Goal: Information Seeking & Learning: Learn about a topic

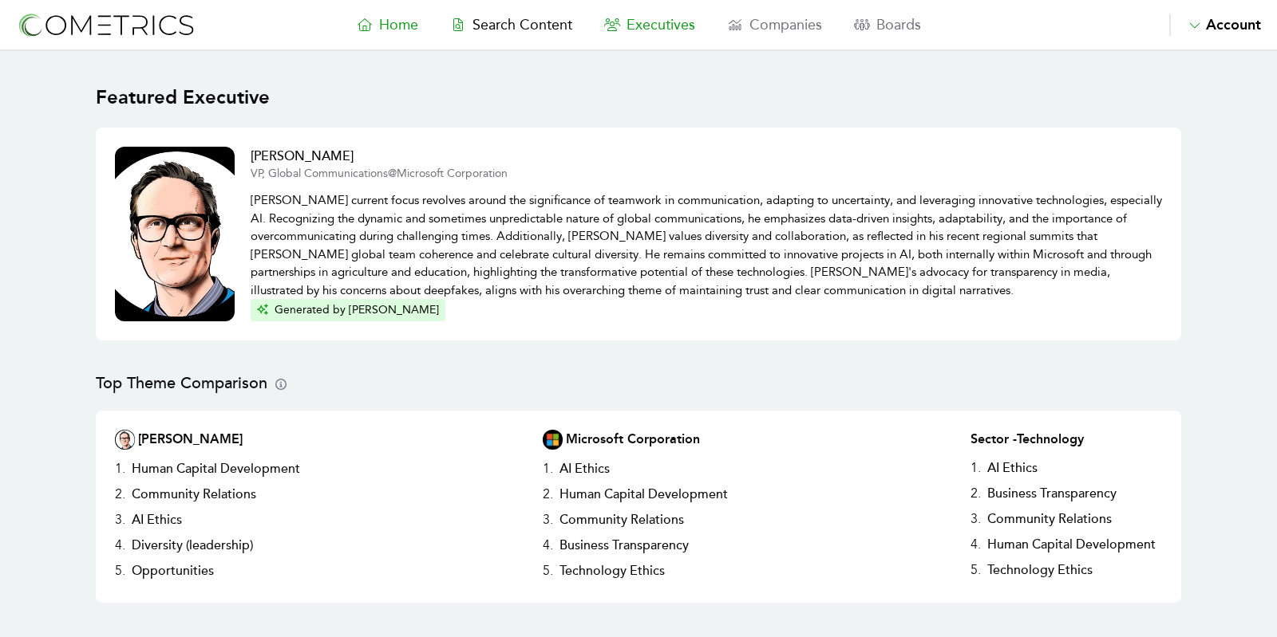
click at [657, 28] on span "Executives" at bounding box center [660, 25] width 69 height 18
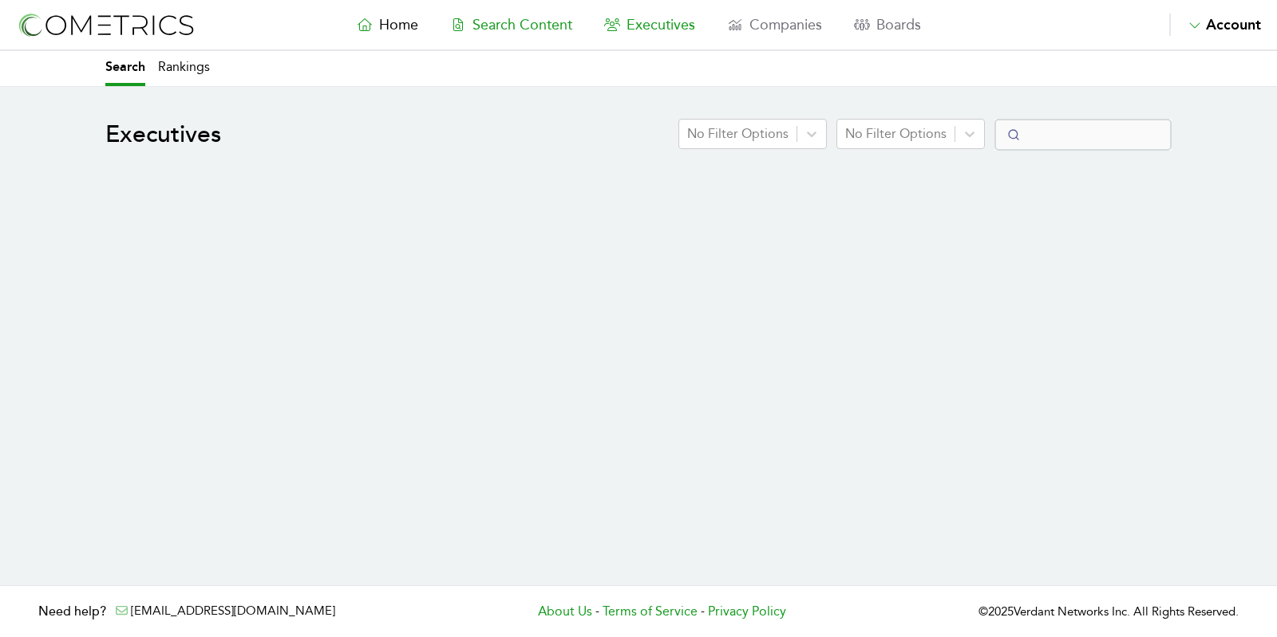
click at [514, 26] on span "Search Content" at bounding box center [522, 25] width 100 height 18
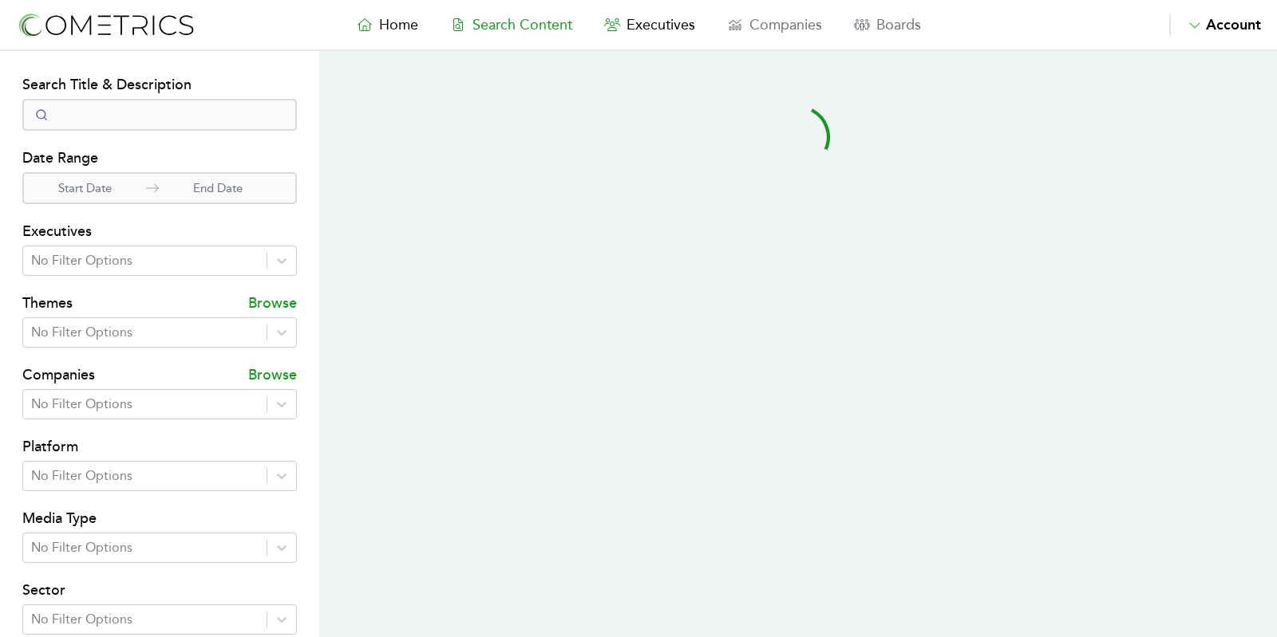
select select "50"
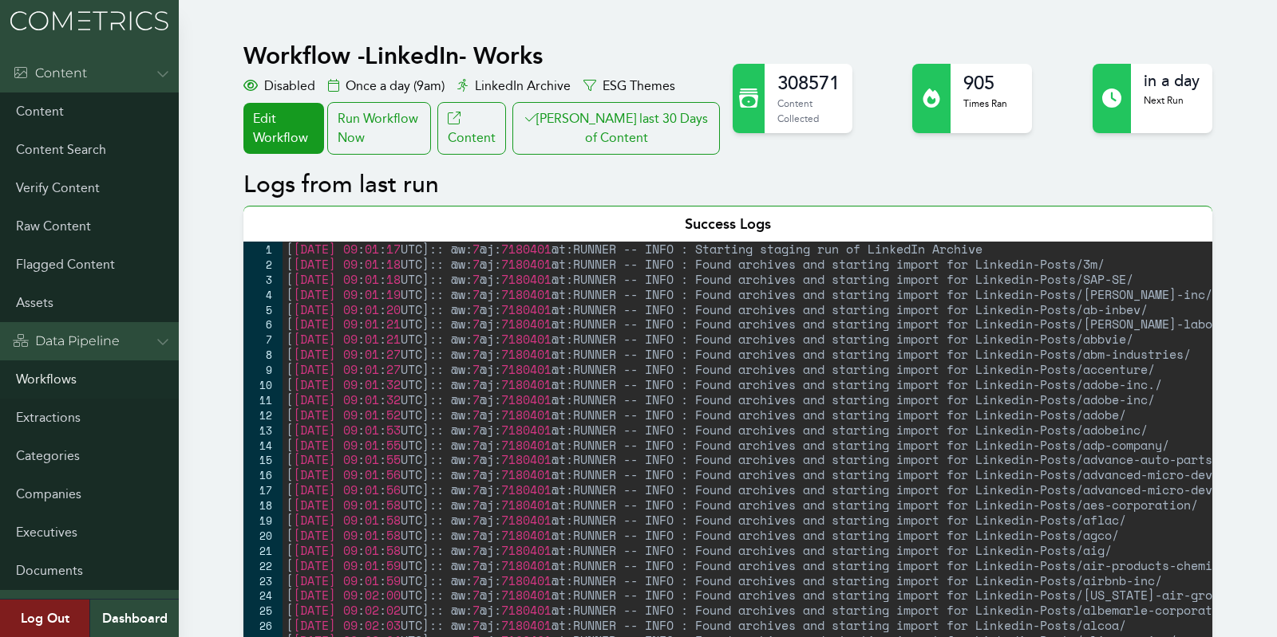
click at [52, 368] on link "Workflows" at bounding box center [89, 380] width 179 height 38
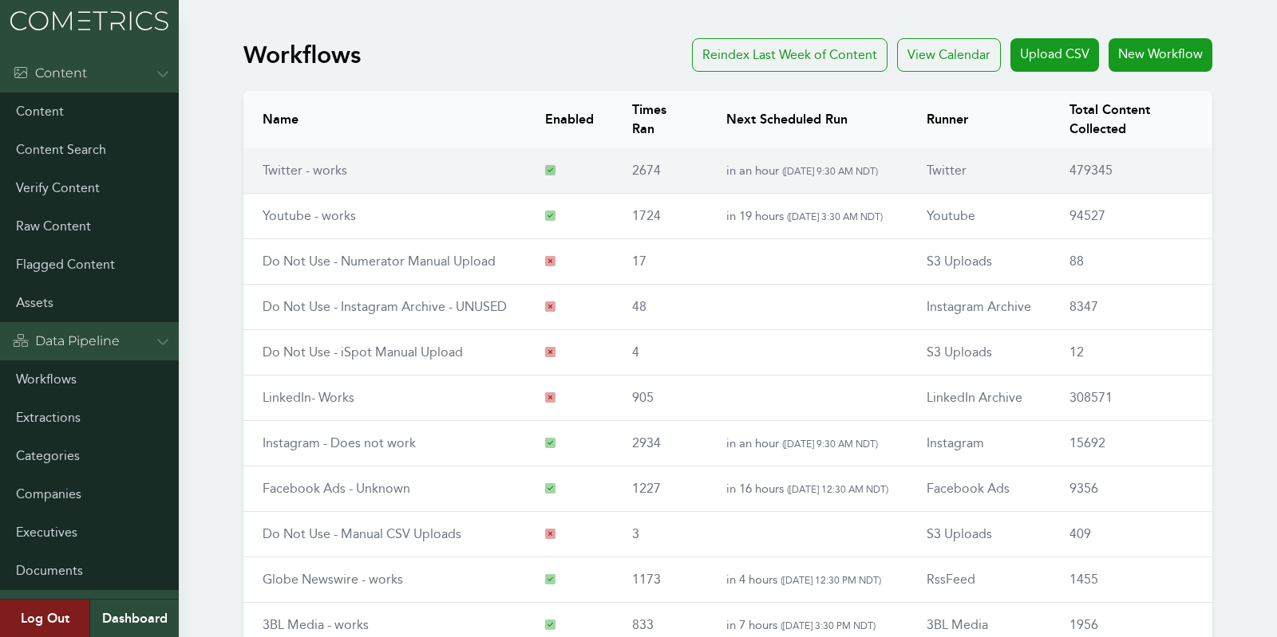
click at [296, 160] on td "Twitter - works" at bounding box center [384, 170] width 282 height 45
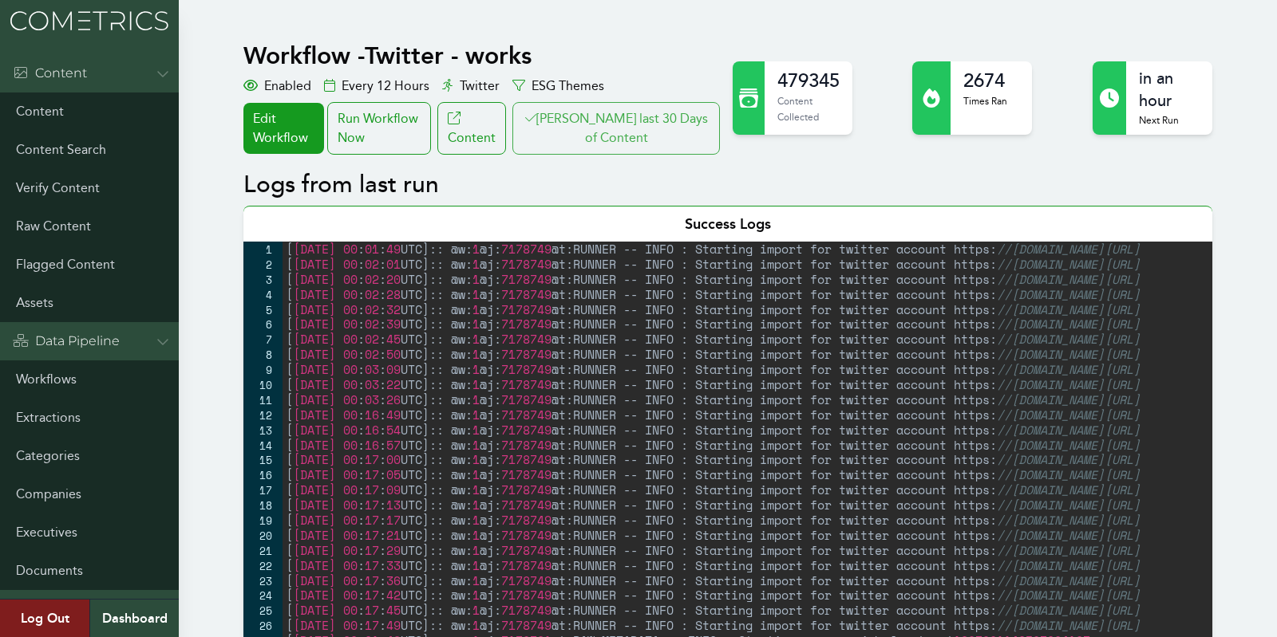
click at [640, 130] on button "[PERSON_NAME] last 30 Days of Content" at bounding box center [615, 128] width 207 height 53
click at [45, 375] on link "Workflows" at bounding box center [89, 380] width 179 height 38
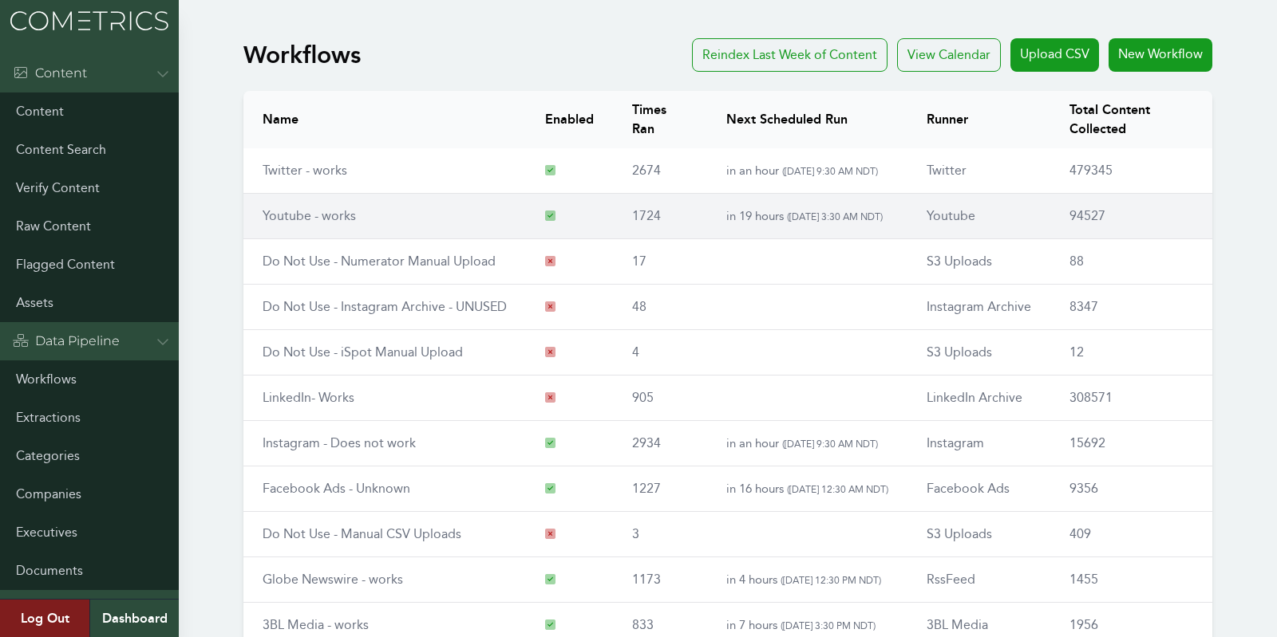
click at [296, 219] on link "Youtube - works" at bounding box center [308, 215] width 93 height 15
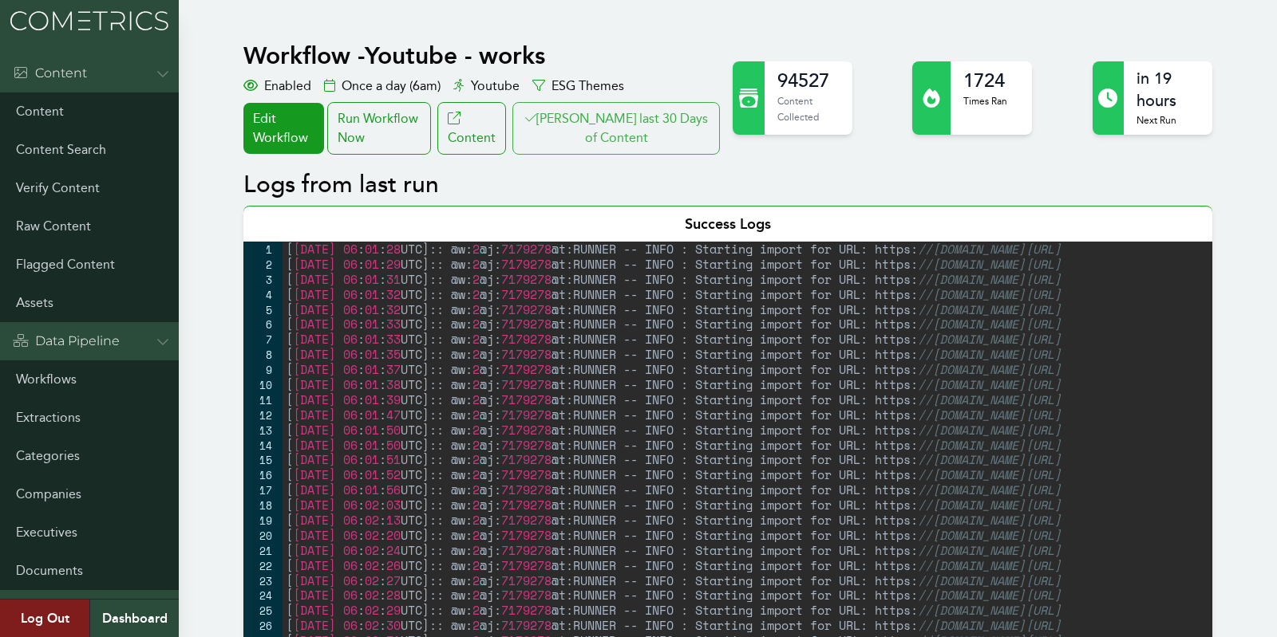
click at [684, 111] on button "Clair last 30 Days of Content" at bounding box center [615, 128] width 207 height 53
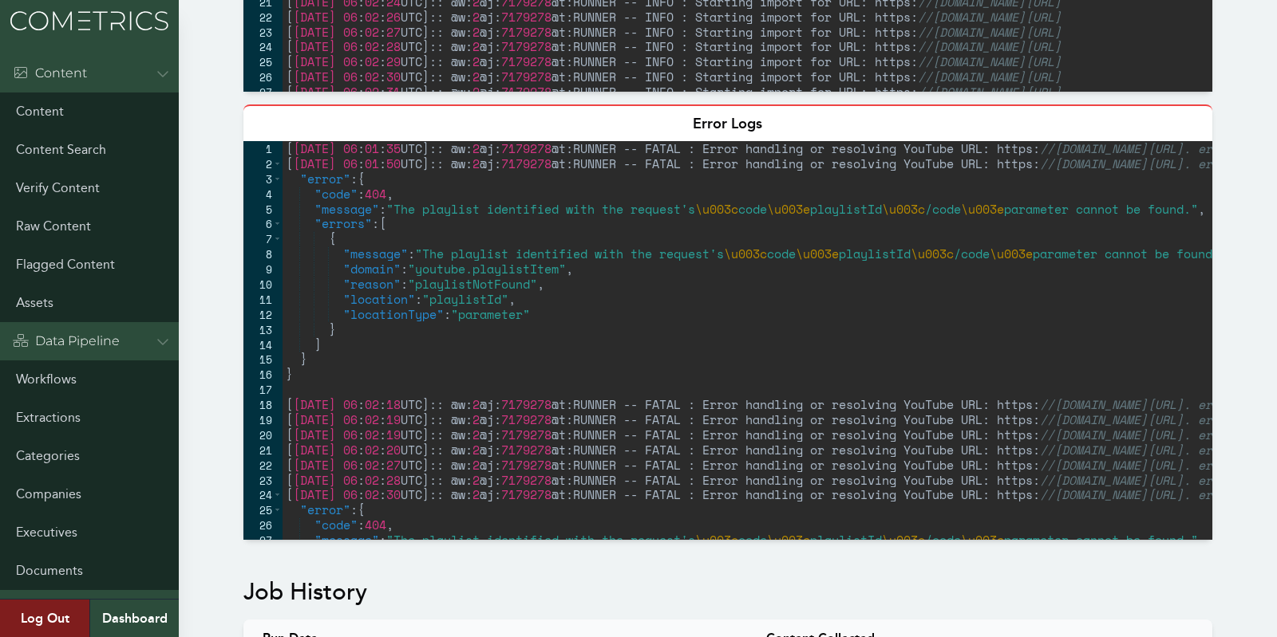
scroll to position [710, 0]
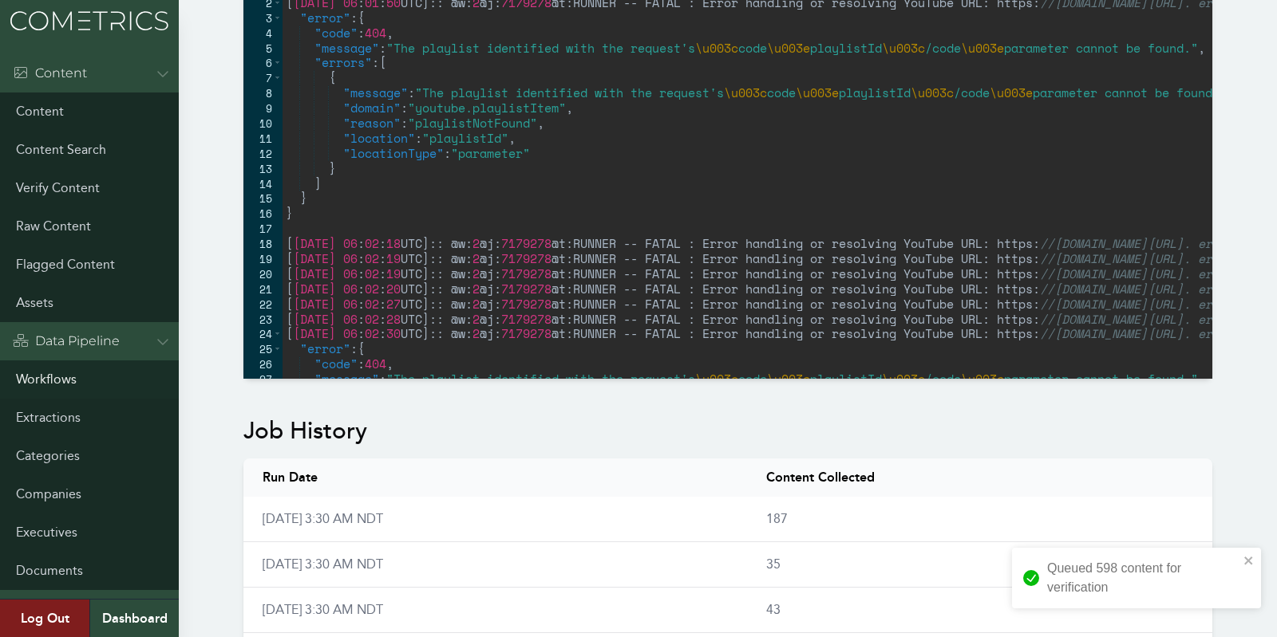
click at [20, 364] on link "Workflows" at bounding box center [89, 380] width 179 height 38
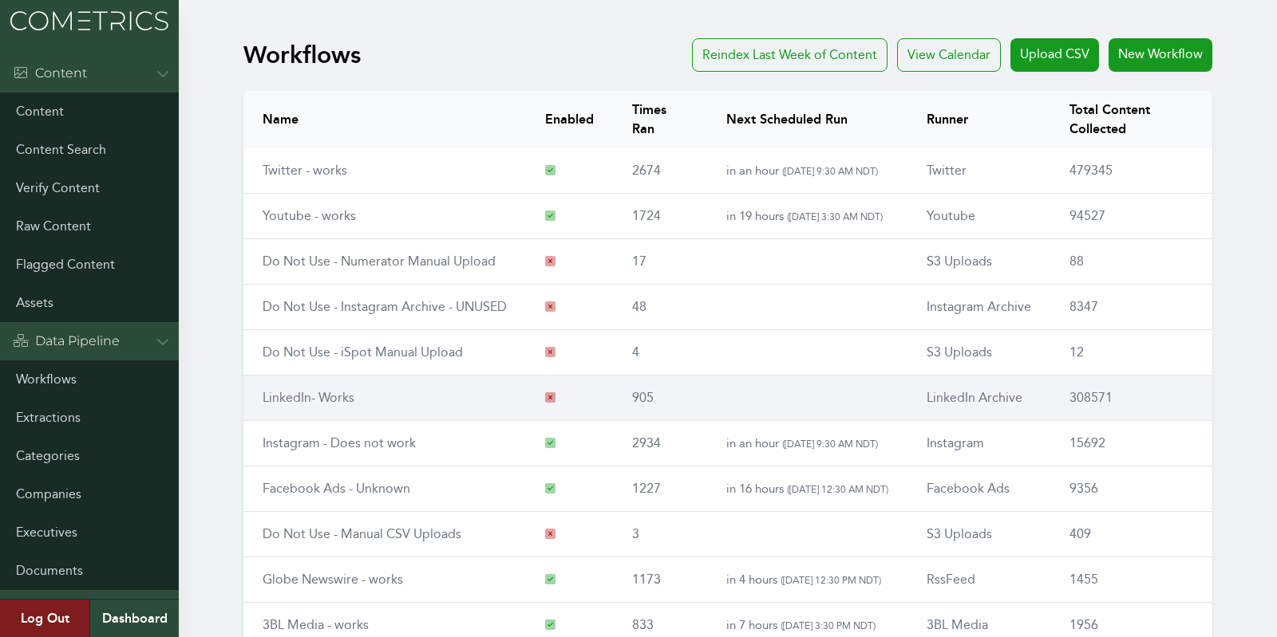
click at [353, 376] on td "LinkedIn- Works" at bounding box center [384, 398] width 282 height 45
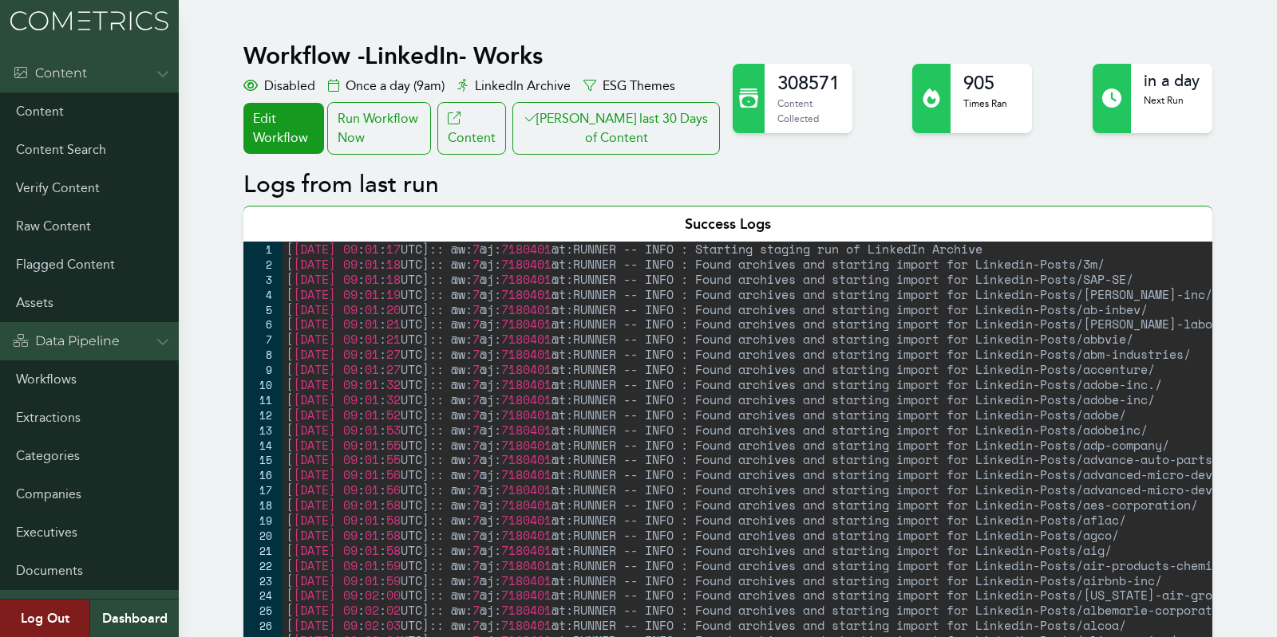
click at [656, 150] on button "Clair last 30 Days of Content" at bounding box center [615, 128] width 207 height 53
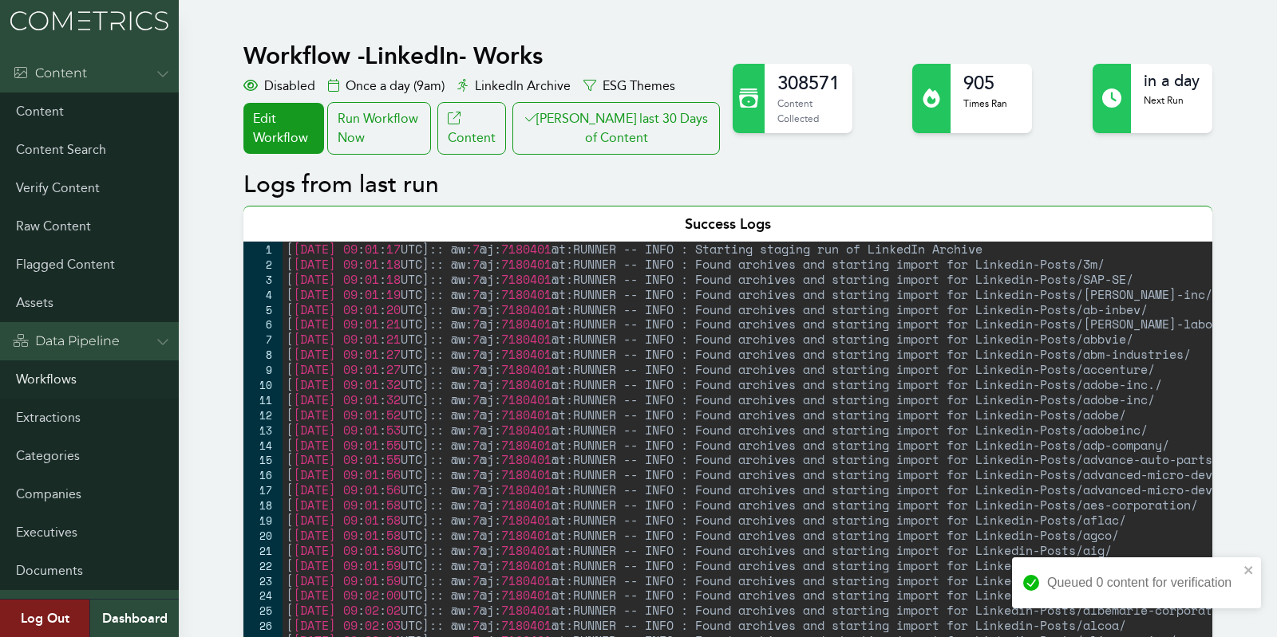
click at [31, 377] on link "Workflows" at bounding box center [89, 380] width 179 height 38
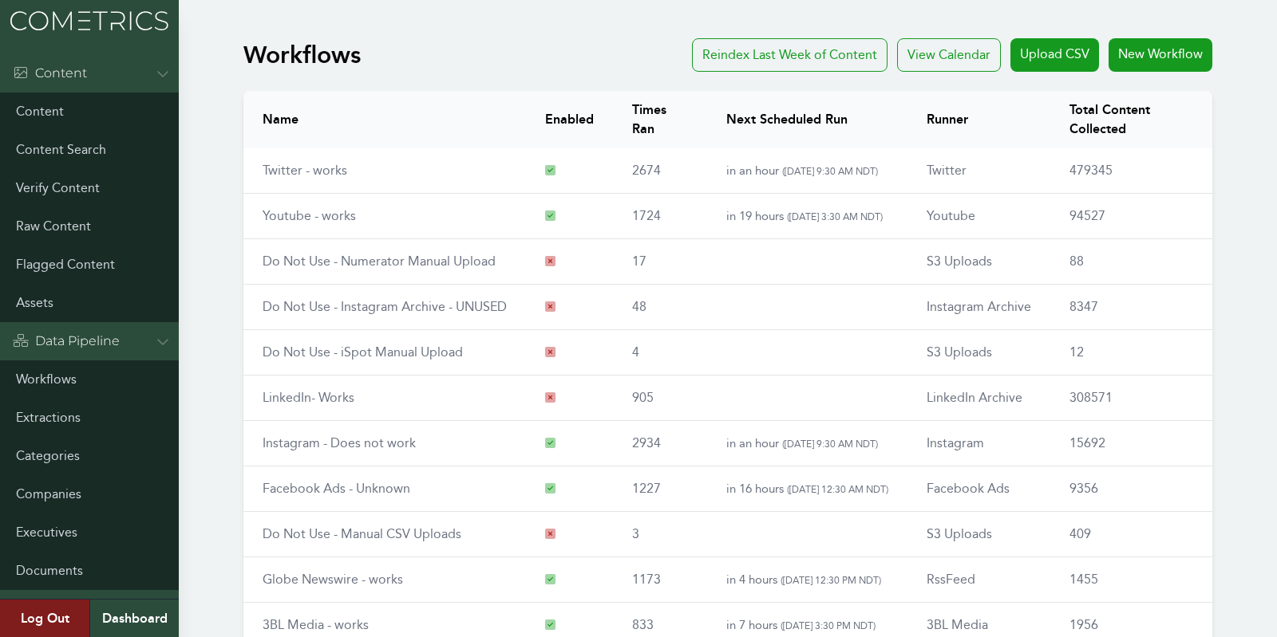
scroll to position [186, 0]
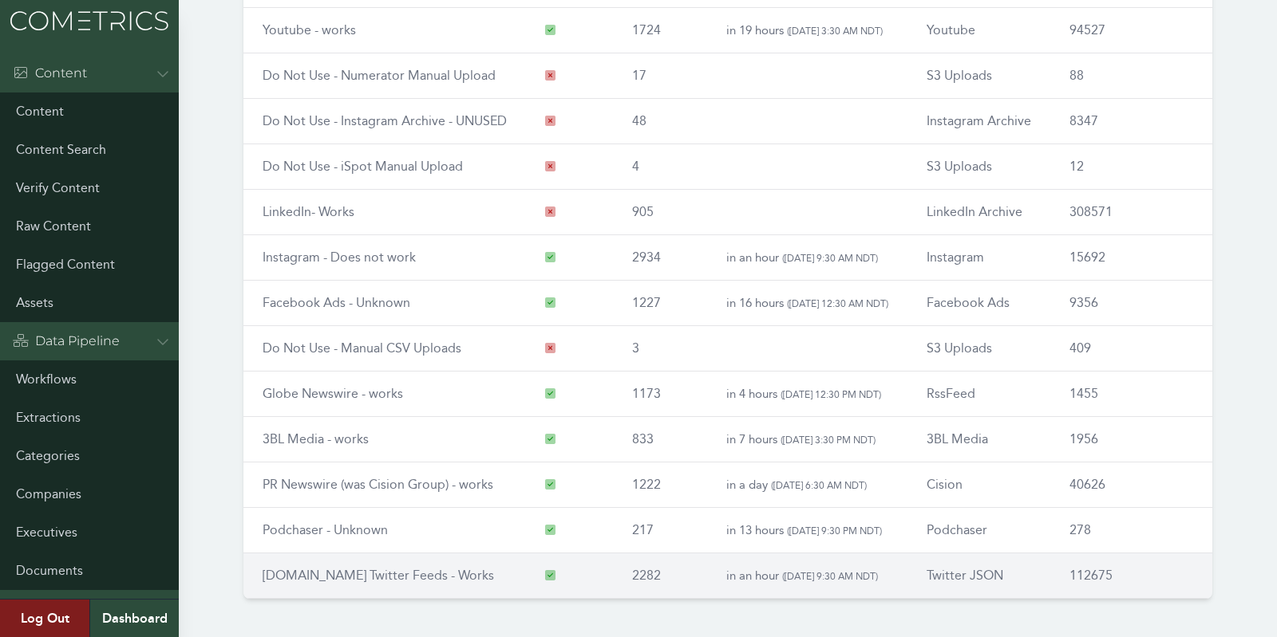
click at [326, 570] on link "[DOMAIN_NAME] Twitter Feeds - Works" at bounding box center [377, 575] width 231 height 15
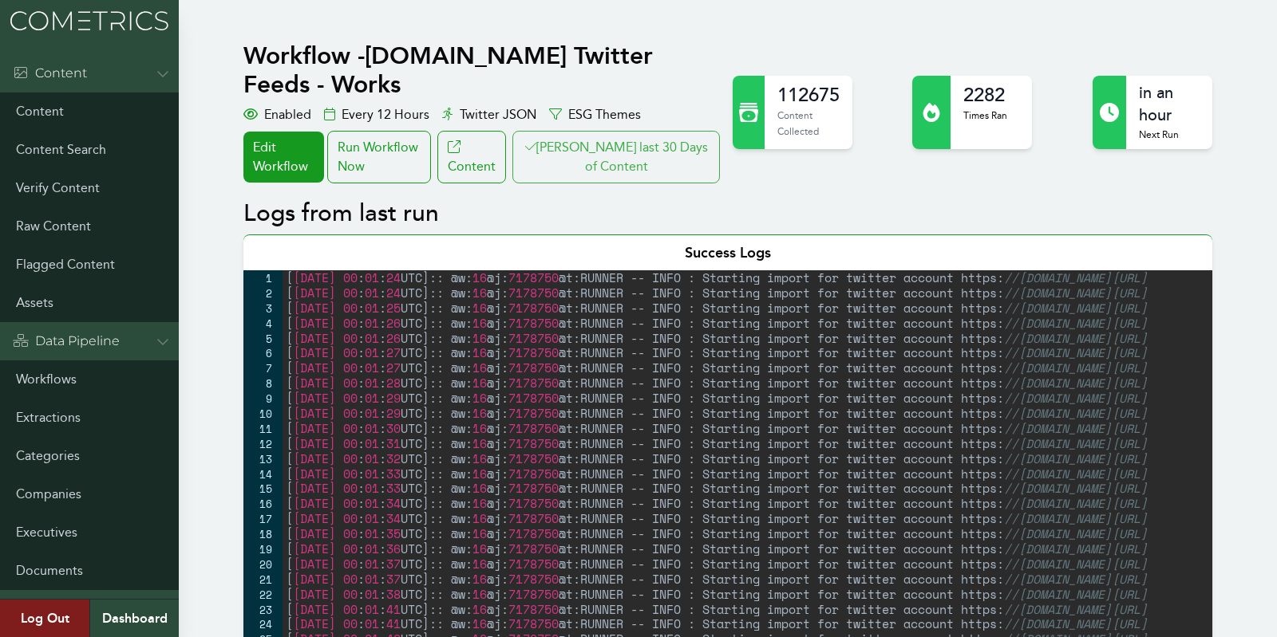
click at [648, 135] on button "[PERSON_NAME] last 30 Days of Content" at bounding box center [615, 157] width 207 height 53
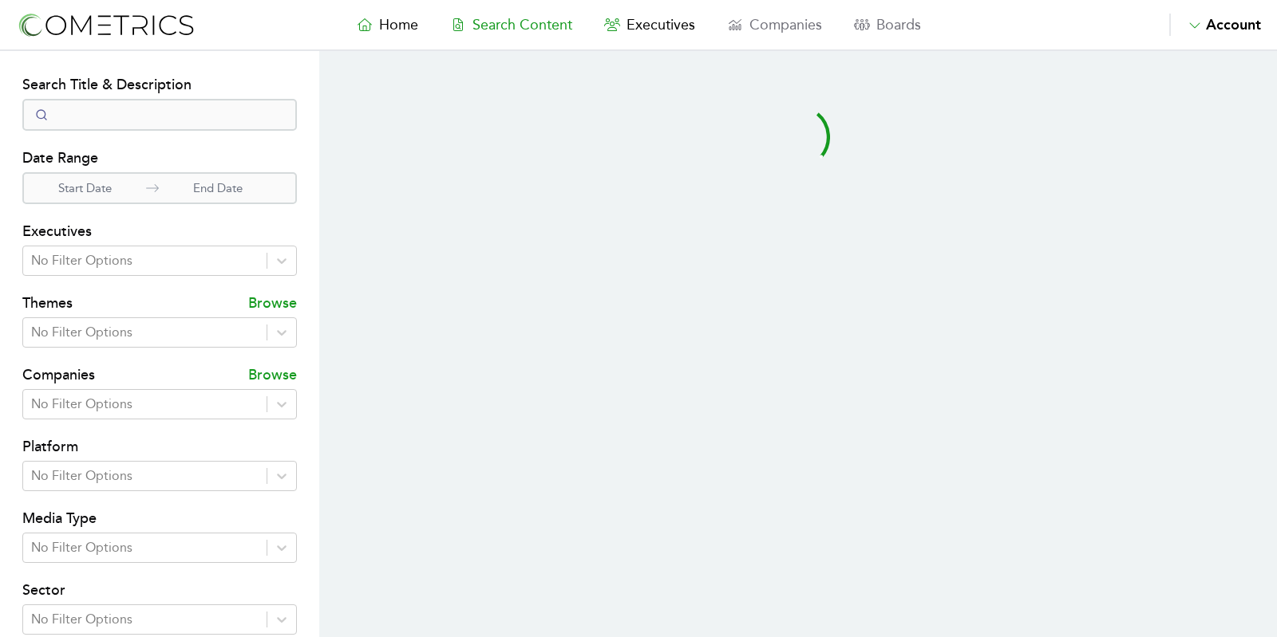
select select "50"
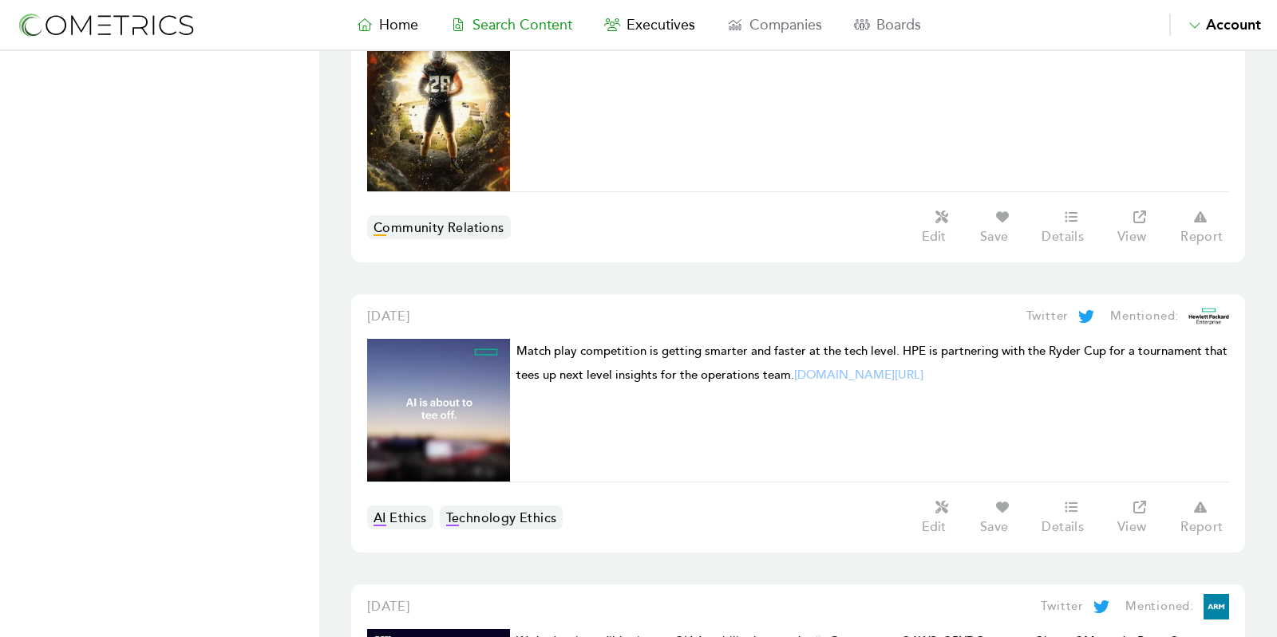
scroll to position [5673, 0]
